Goal: Task Accomplishment & Management: Complete application form

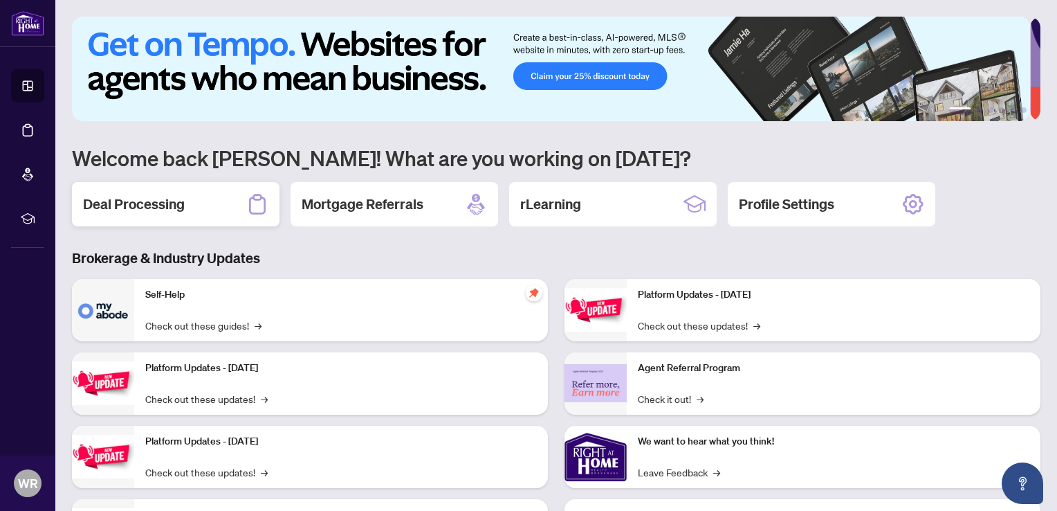
click at [160, 206] on h2 "Deal Processing" at bounding box center [134, 203] width 102 height 19
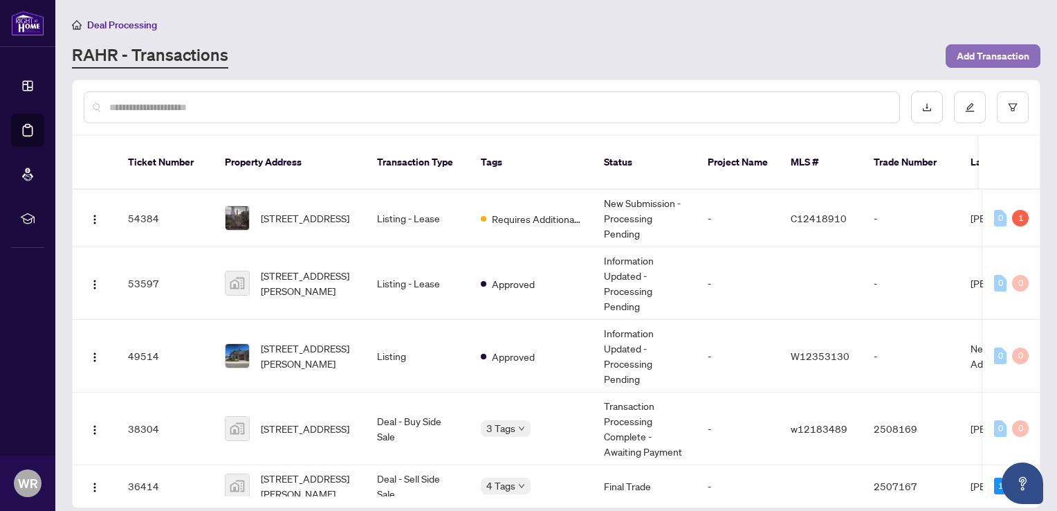
click at [964, 55] on span "Add Transaction" at bounding box center [993, 56] width 73 height 22
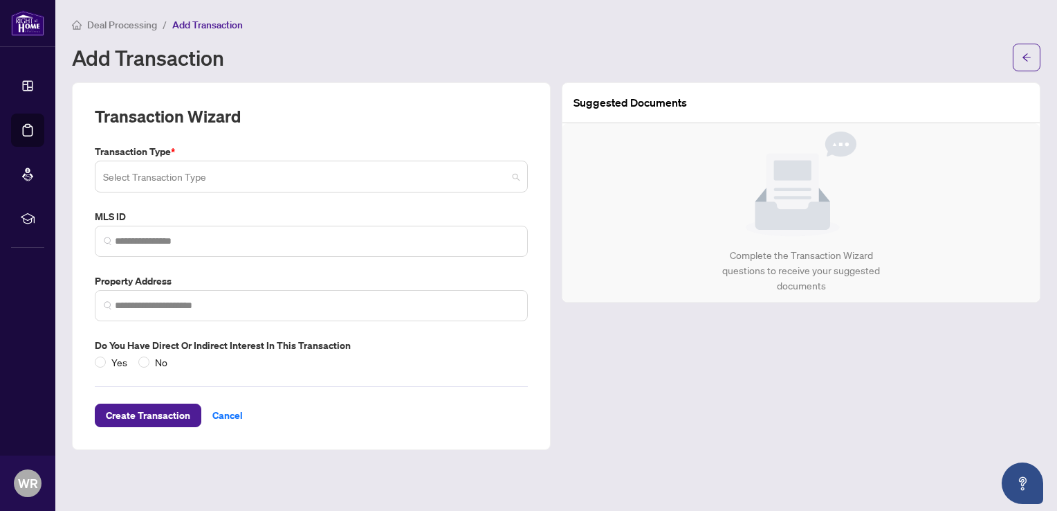
click at [520, 174] on span at bounding box center [311, 176] width 417 height 26
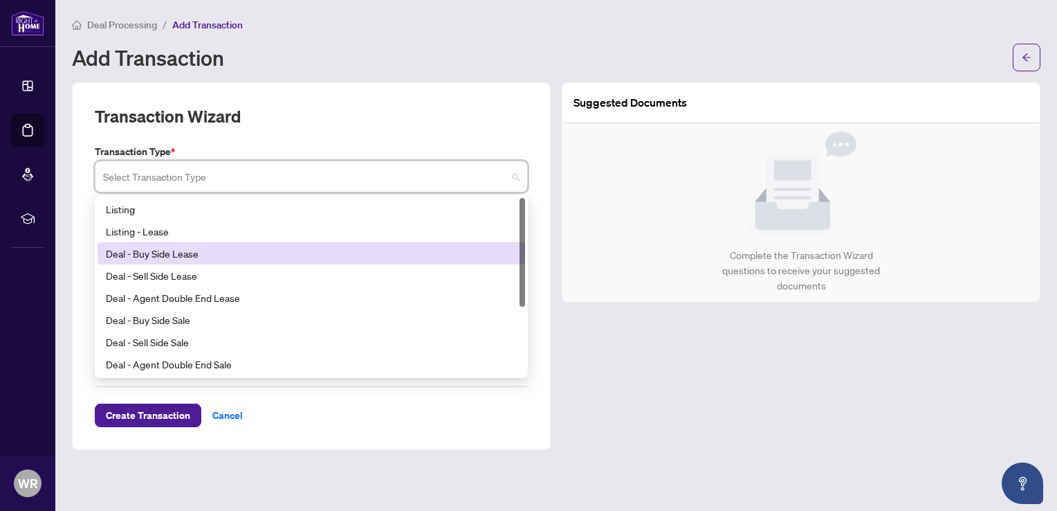
drag, startPoint x: 521, startPoint y: 256, endPoint x: 534, endPoint y: 187, distance: 70.3
click at [534, 187] on div "Transaction Wizard Transaction Type * Select Transaction Type 14 15 16 Listing …" at bounding box center [311, 265] width 479 height 367
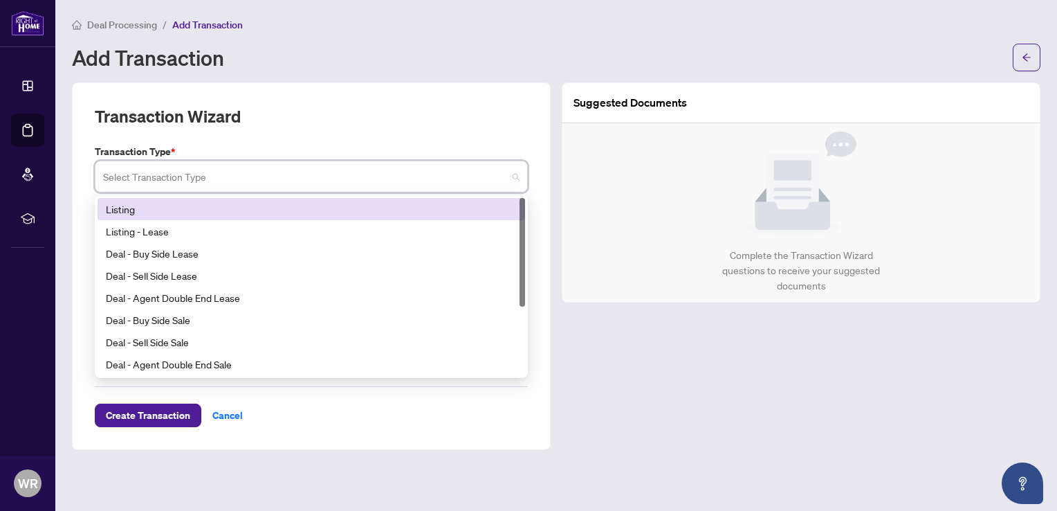
click at [110, 210] on div "Listing" at bounding box center [311, 208] width 411 height 15
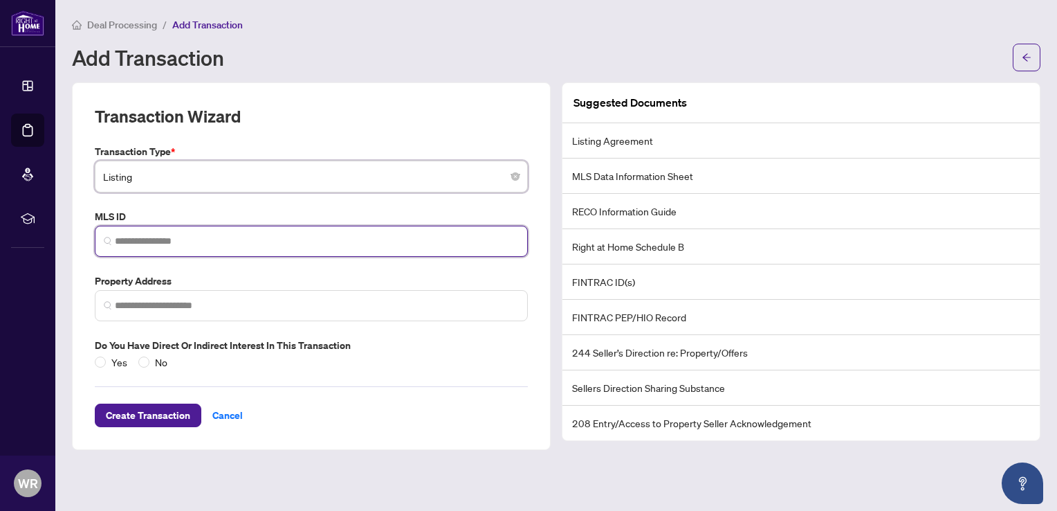
click at [303, 247] on input "search" at bounding box center [317, 241] width 404 height 15
click at [307, 240] on input "search" at bounding box center [317, 241] width 404 height 15
click at [247, 311] on span at bounding box center [311, 305] width 433 height 31
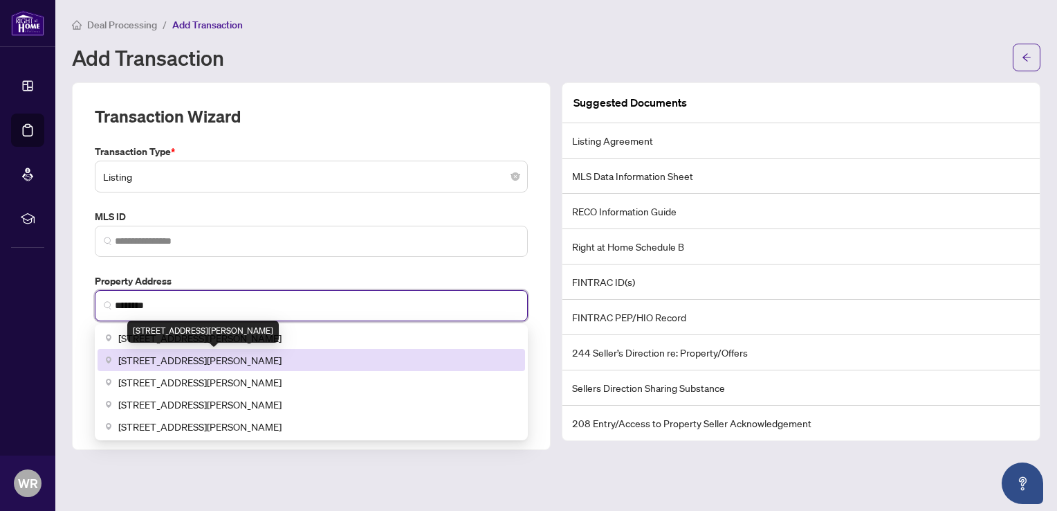
click at [273, 356] on span "[STREET_ADDRESS][PERSON_NAME]" at bounding box center [199, 359] width 163 height 15
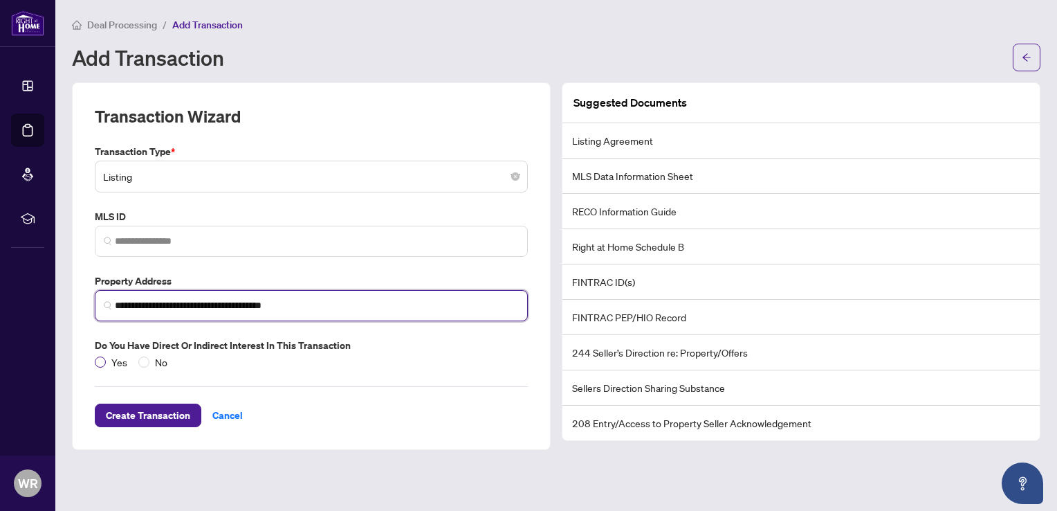
type input "**********"
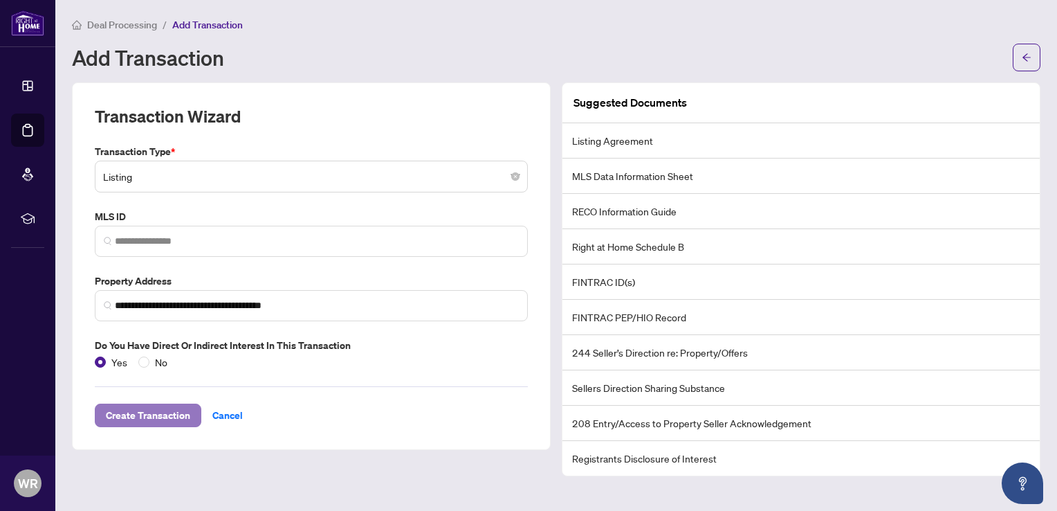
click at [157, 414] on span "Create Transaction" at bounding box center [148, 415] width 84 height 22
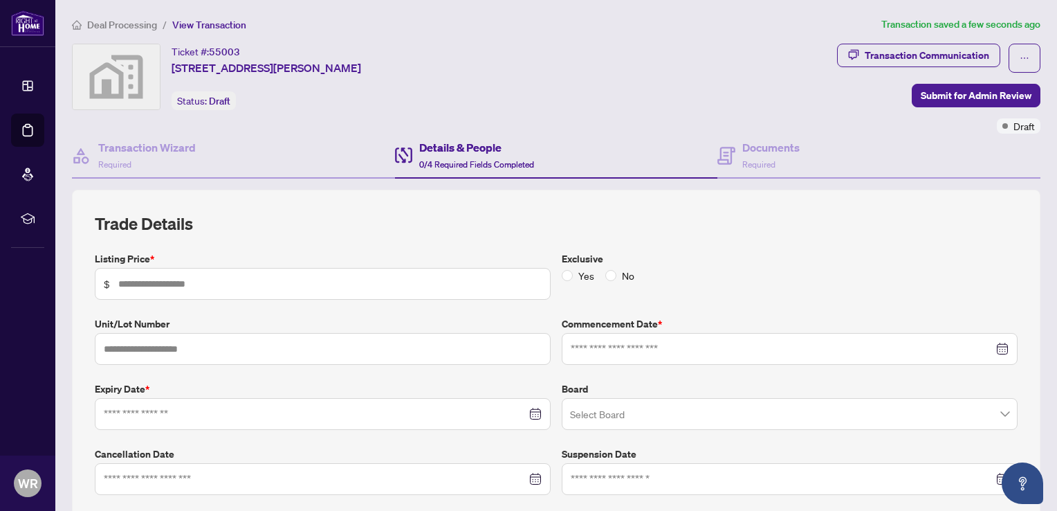
click at [209, 272] on span "$" at bounding box center [323, 284] width 456 height 32
click at [532, 412] on div at bounding box center [323, 413] width 438 height 15
type input "*******"
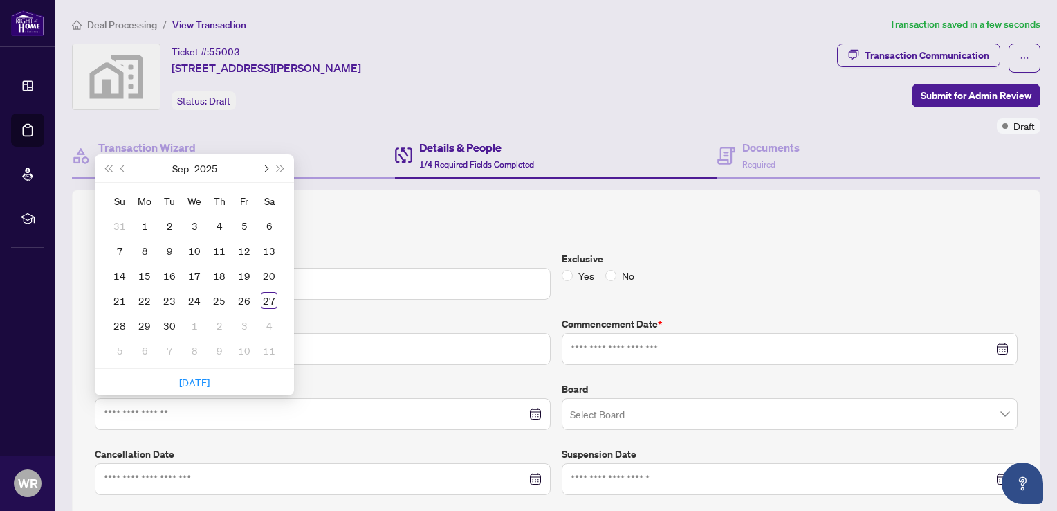
click at [265, 165] on span "Next month (PageDown)" at bounding box center [265, 168] width 7 height 7
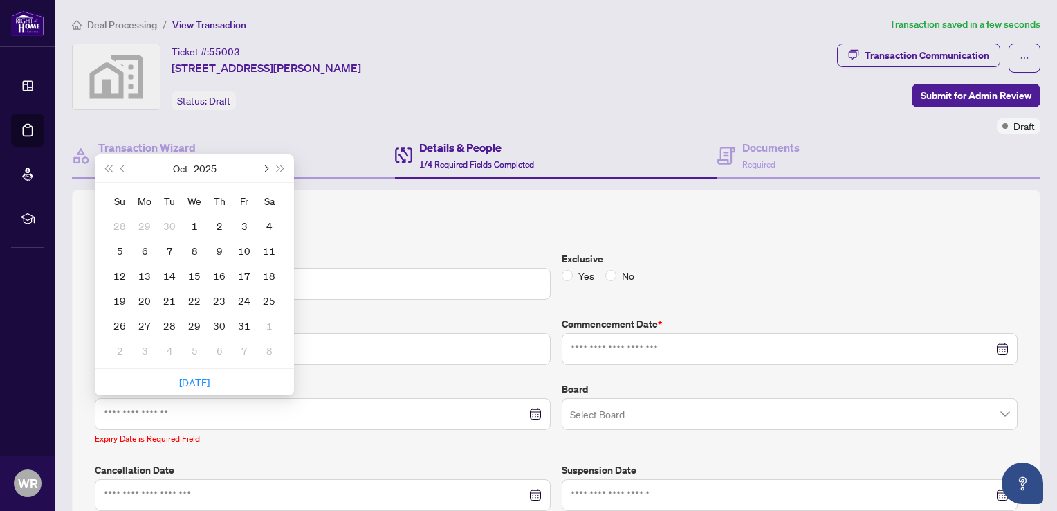
click at [266, 165] on span "Next month (PageDown)" at bounding box center [265, 168] width 7 height 7
type input "**********"
click at [194, 328] on div "31" at bounding box center [194, 325] width 17 height 17
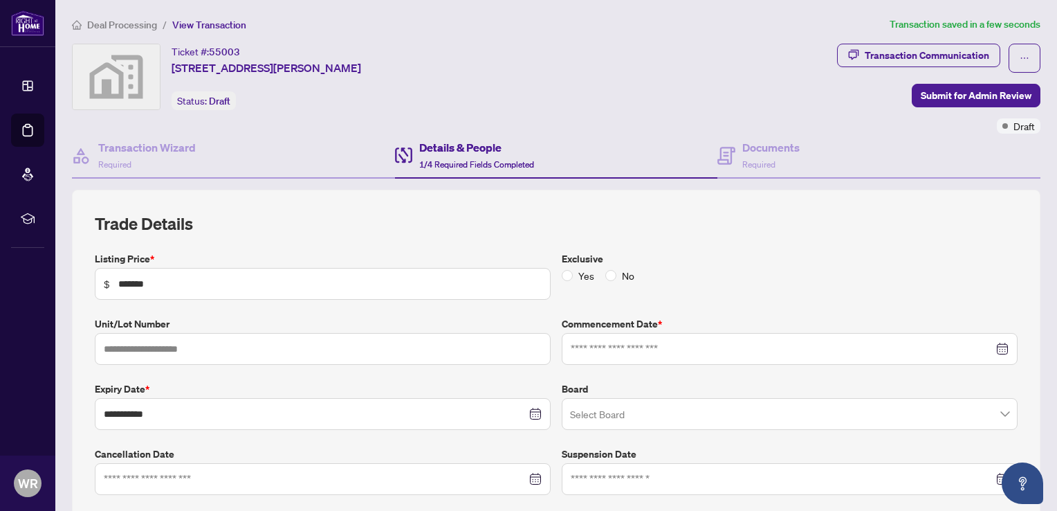
click at [991, 345] on div at bounding box center [790, 348] width 438 height 15
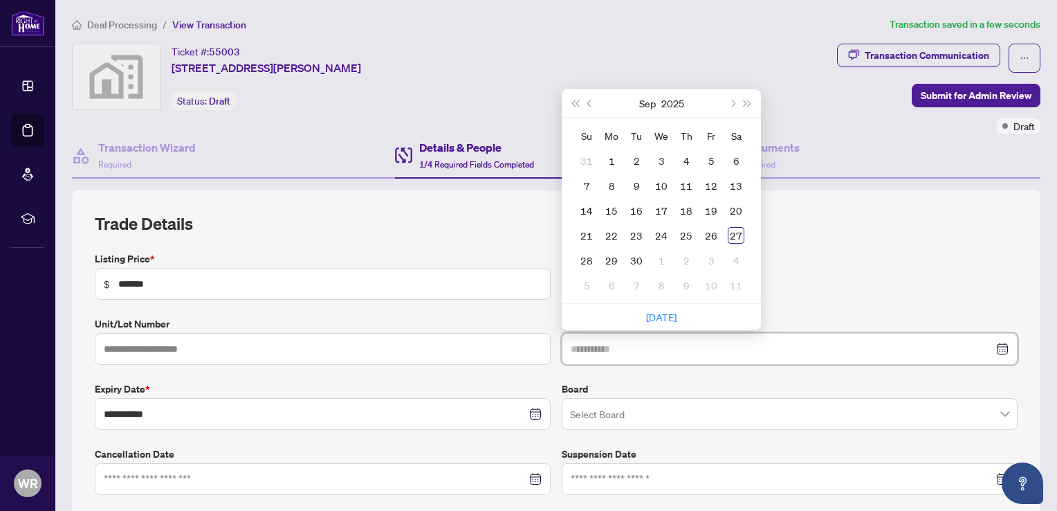
type input "**********"
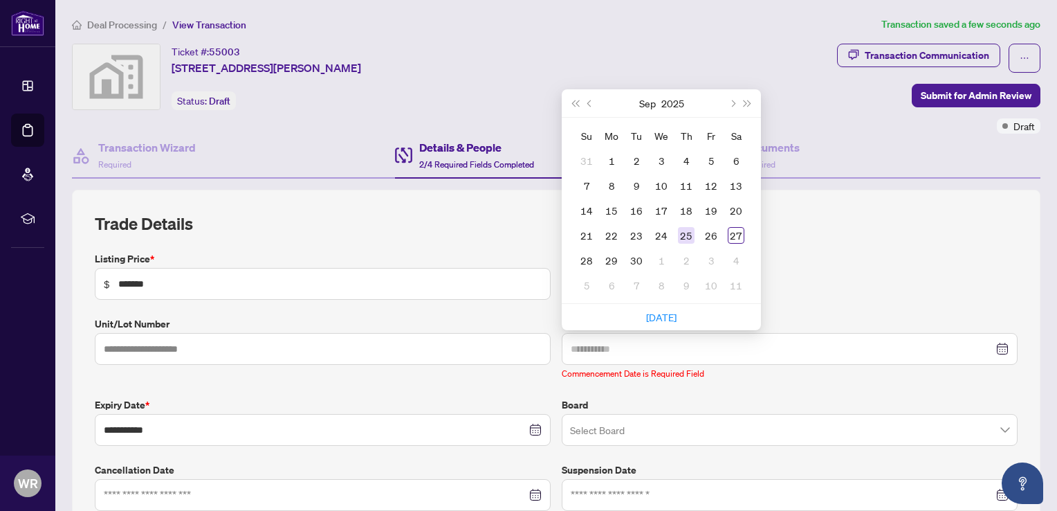
click at [681, 234] on div "25" at bounding box center [686, 235] width 17 height 17
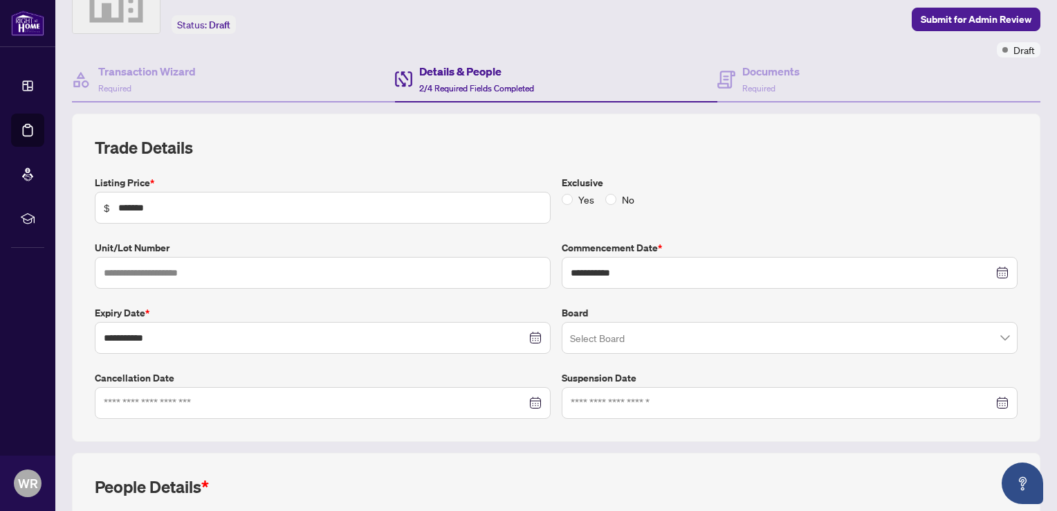
scroll to position [78, 0]
click at [997, 336] on span at bounding box center [789, 336] width 439 height 26
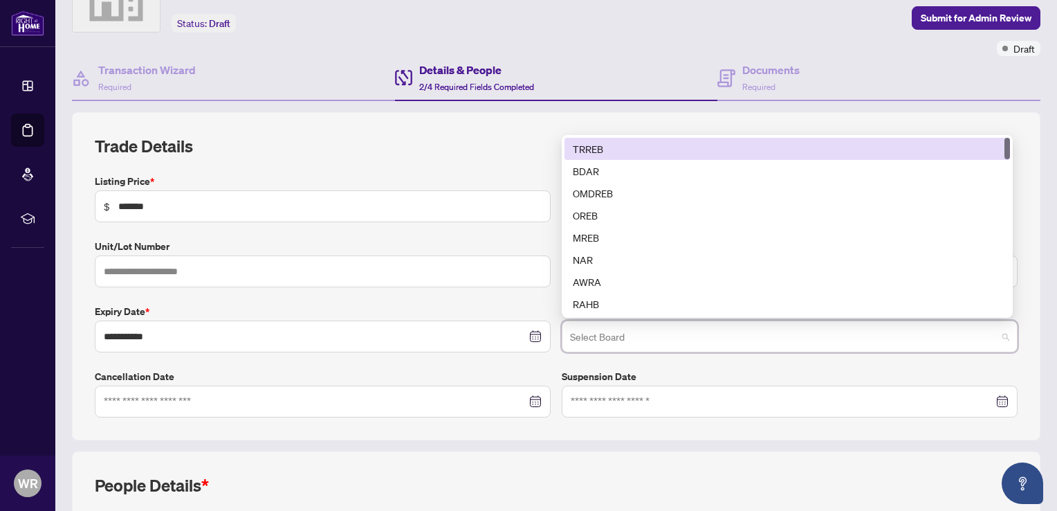
click at [603, 152] on div "TRREB" at bounding box center [787, 148] width 429 height 15
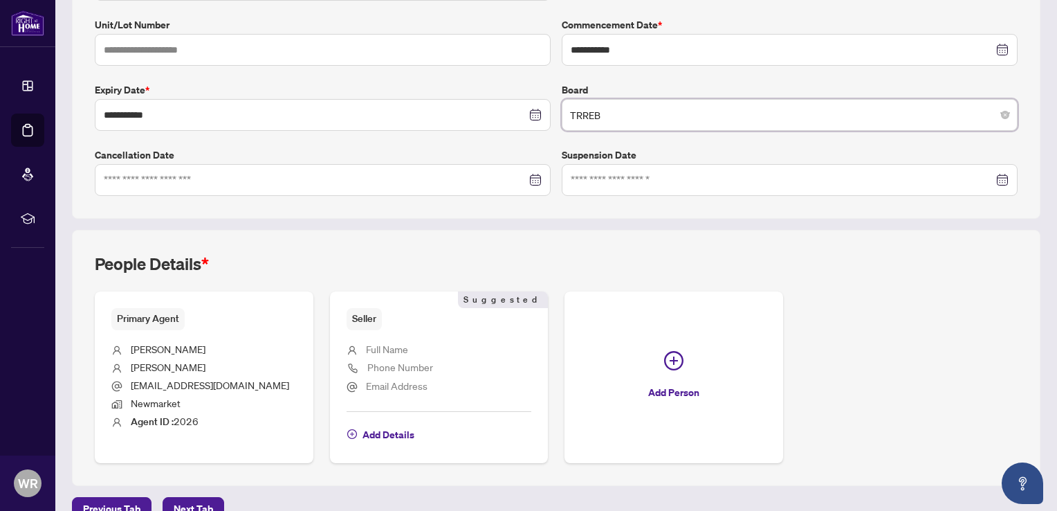
scroll to position [321, 0]
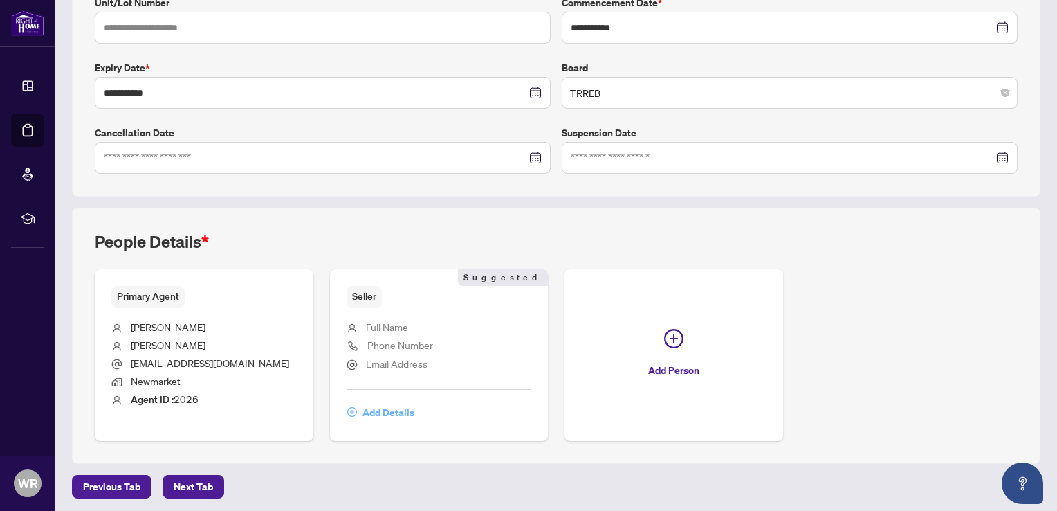
click at [394, 410] on span "Add Details" at bounding box center [389, 412] width 52 height 22
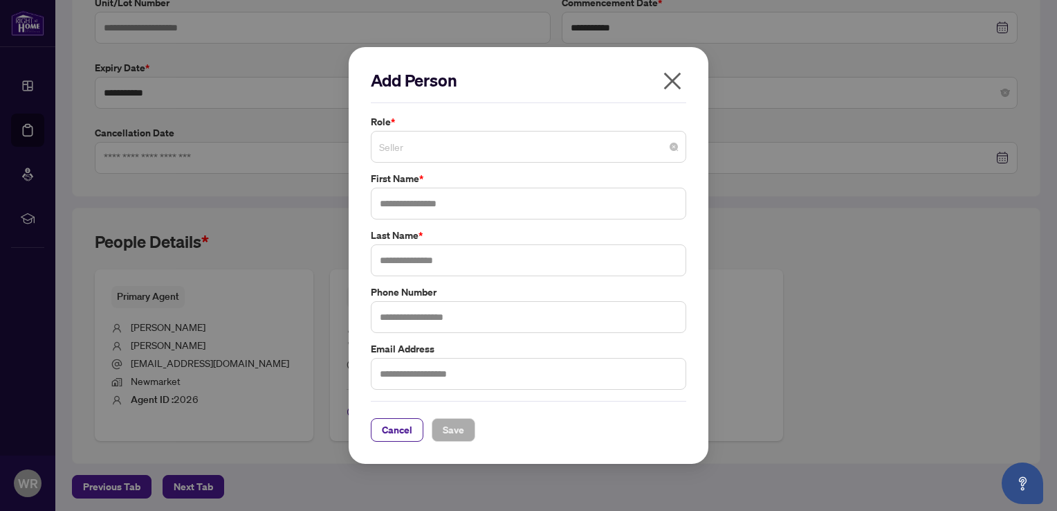
click at [437, 144] on span "Seller" at bounding box center [528, 147] width 299 height 26
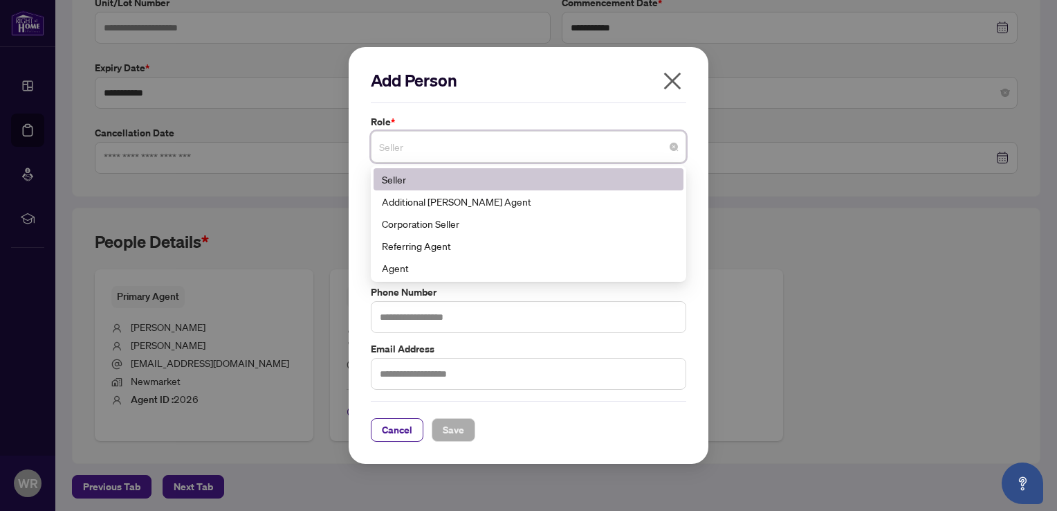
click at [393, 184] on div "Seller" at bounding box center [528, 179] width 293 height 15
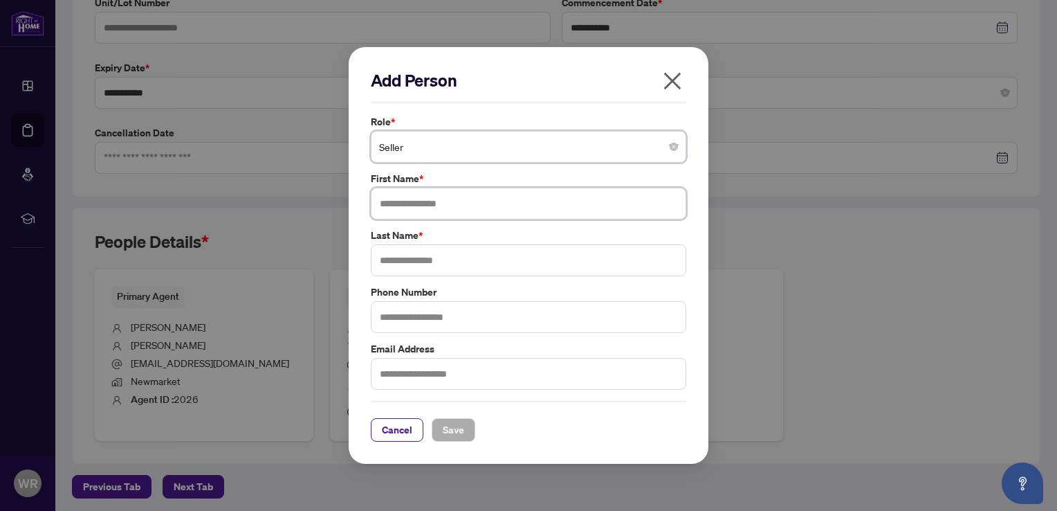
click at [484, 196] on input "text" at bounding box center [529, 204] width 316 height 32
type input "*"
click at [497, 197] on input "*******" at bounding box center [529, 204] width 316 height 32
type input "*"
type input "******"
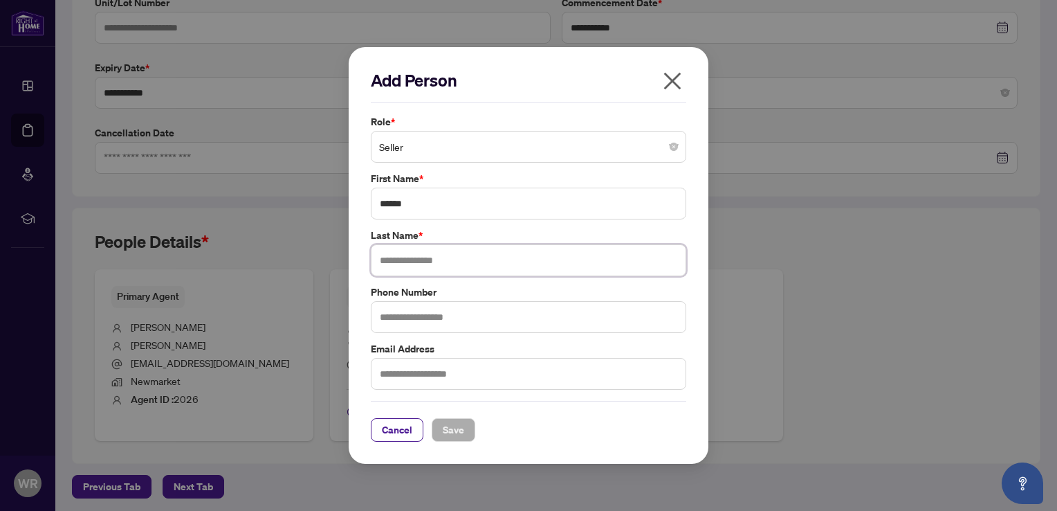
click at [479, 260] on input "text" at bounding box center [529, 260] width 316 height 32
type input "********"
click at [482, 318] on input "text" at bounding box center [529, 317] width 316 height 32
click at [475, 374] on input "text" at bounding box center [529, 374] width 316 height 32
click at [460, 324] on input "text" at bounding box center [529, 317] width 316 height 32
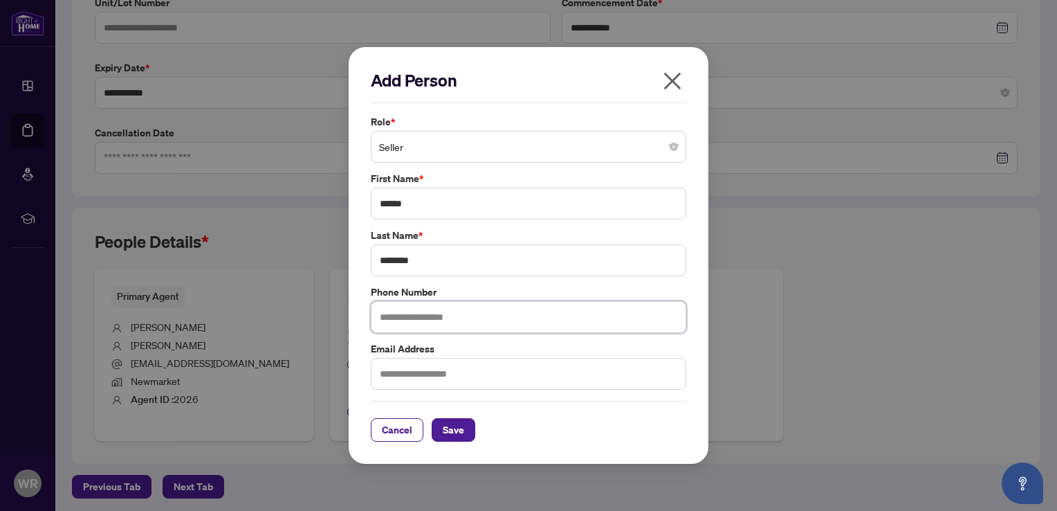
type input "**********"
click at [446, 375] on input "text" at bounding box center [529, 374] width 316 height 32
type input "**********"
click at [462, 426] on span "Save" at bounding box center [453, 430] width 21 height 22
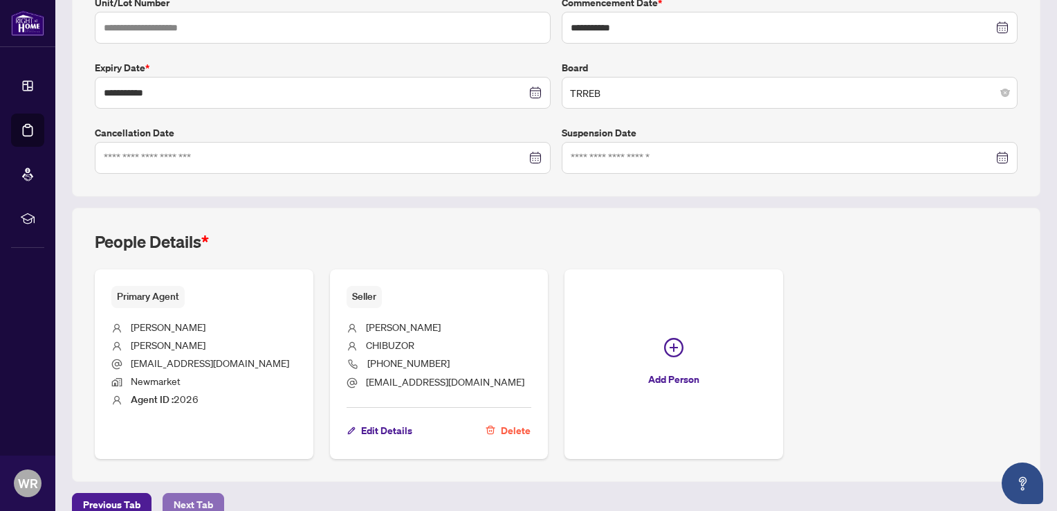
click at [205, 496] on span "Next Tab" at bounding box center [193, 504] width 39 height 22
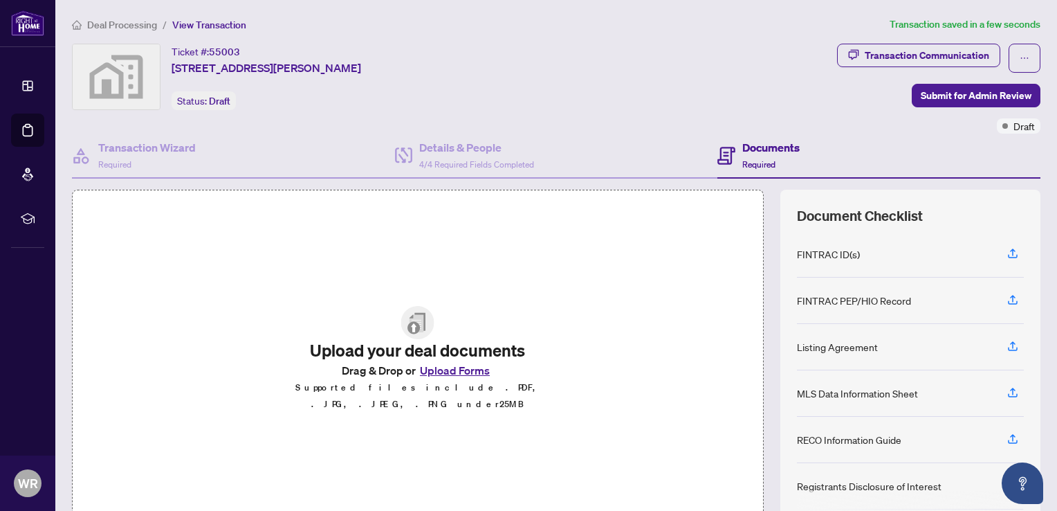
click at [435, 376] on button "Upload Forms" at bounding box center [455, 370] width 78 height 18
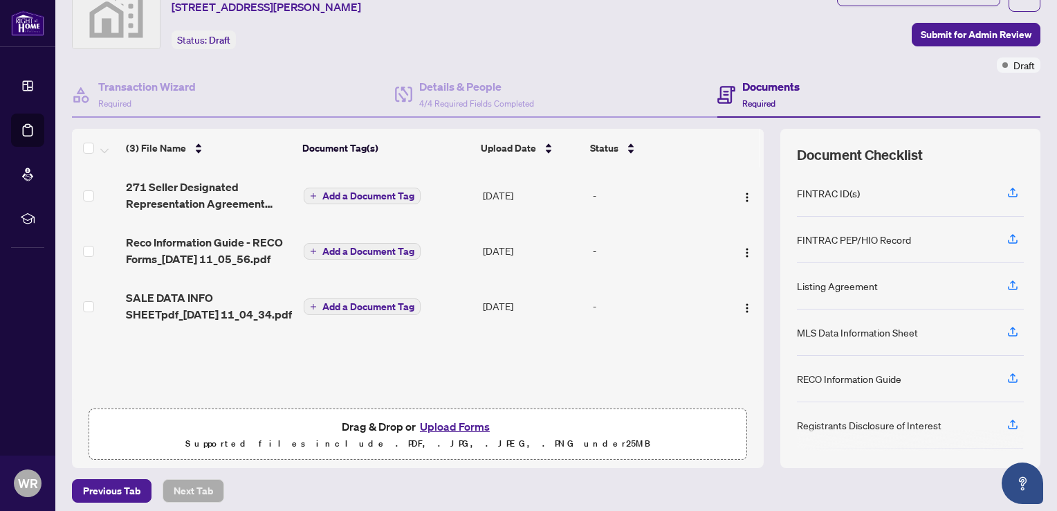
scroll to position [66, 0]
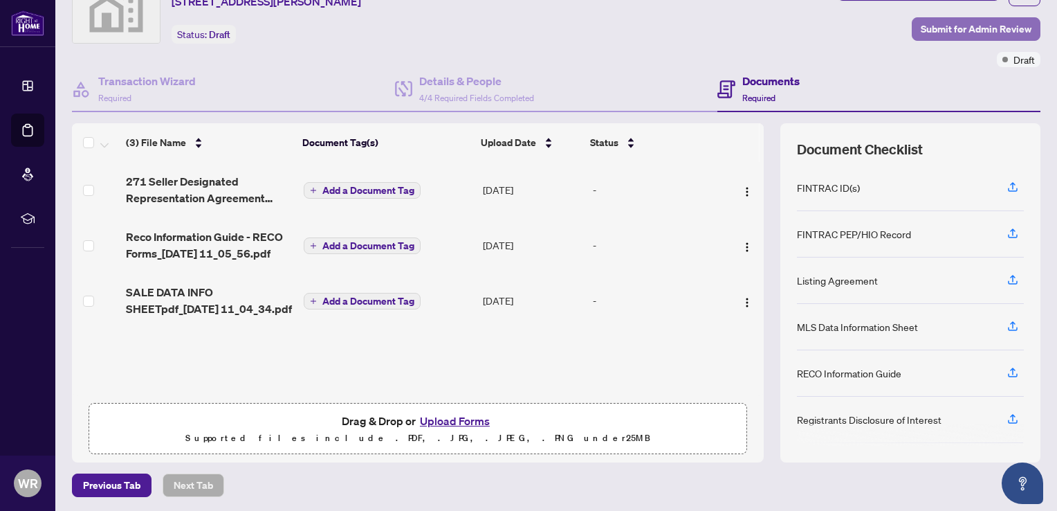
click at [932, 32] on span "Submit for Admin Review" at bounding box center [976, 29] width 111 height 22
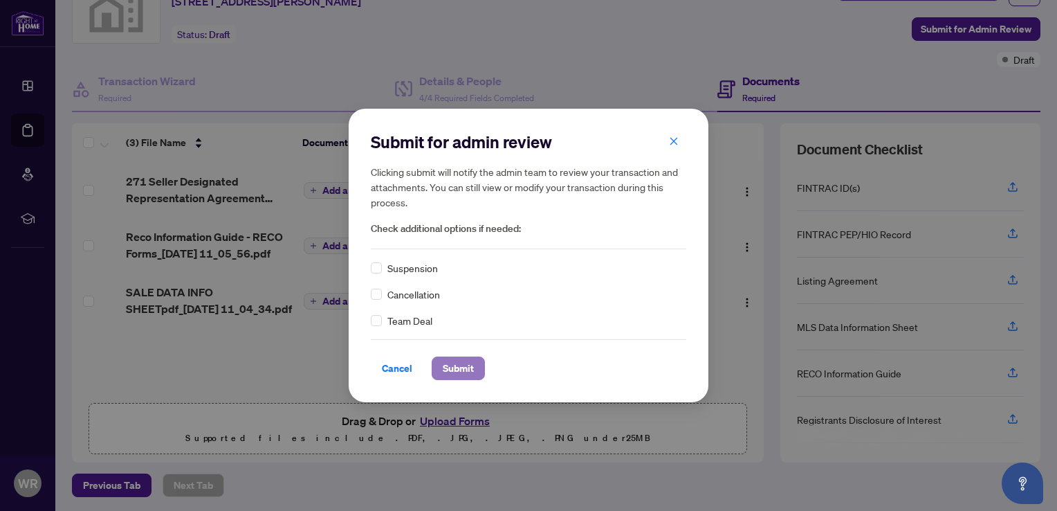
click at [448, 363] on span "Submit" at bounding box center [458, 368] width 31 height 22
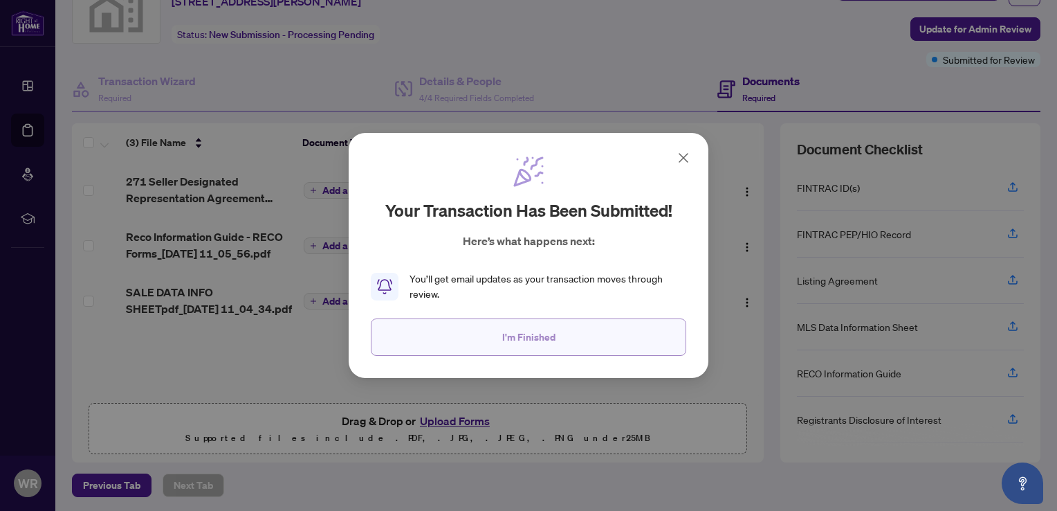
click at [495, 334] on button "I'm Finished" at bounding box center [529, 336] width 316 height 37
